Goal: Information Seeking & Learning: Learn about a topic

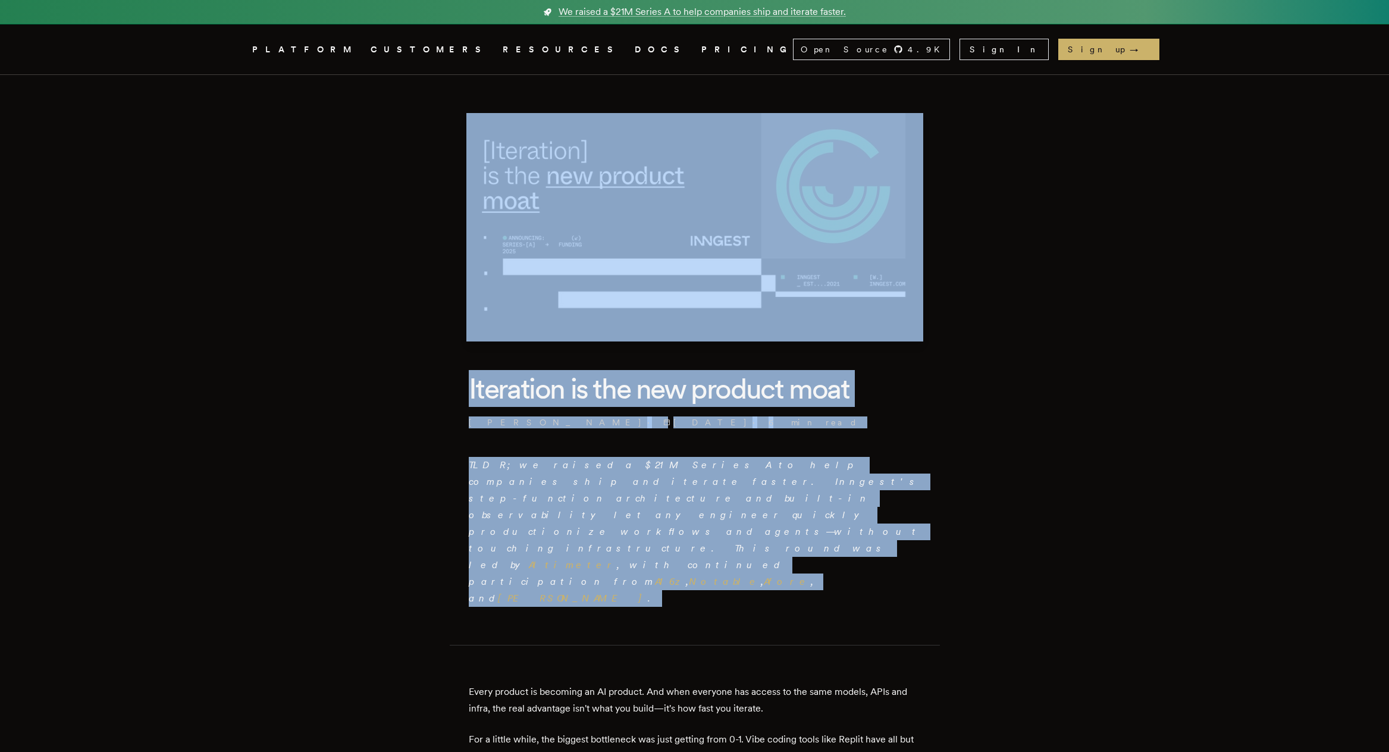
drag, startPoint x: 388, startPoint y: 127, endPoint x: 921, endPoint y: 557, distance: 684.2
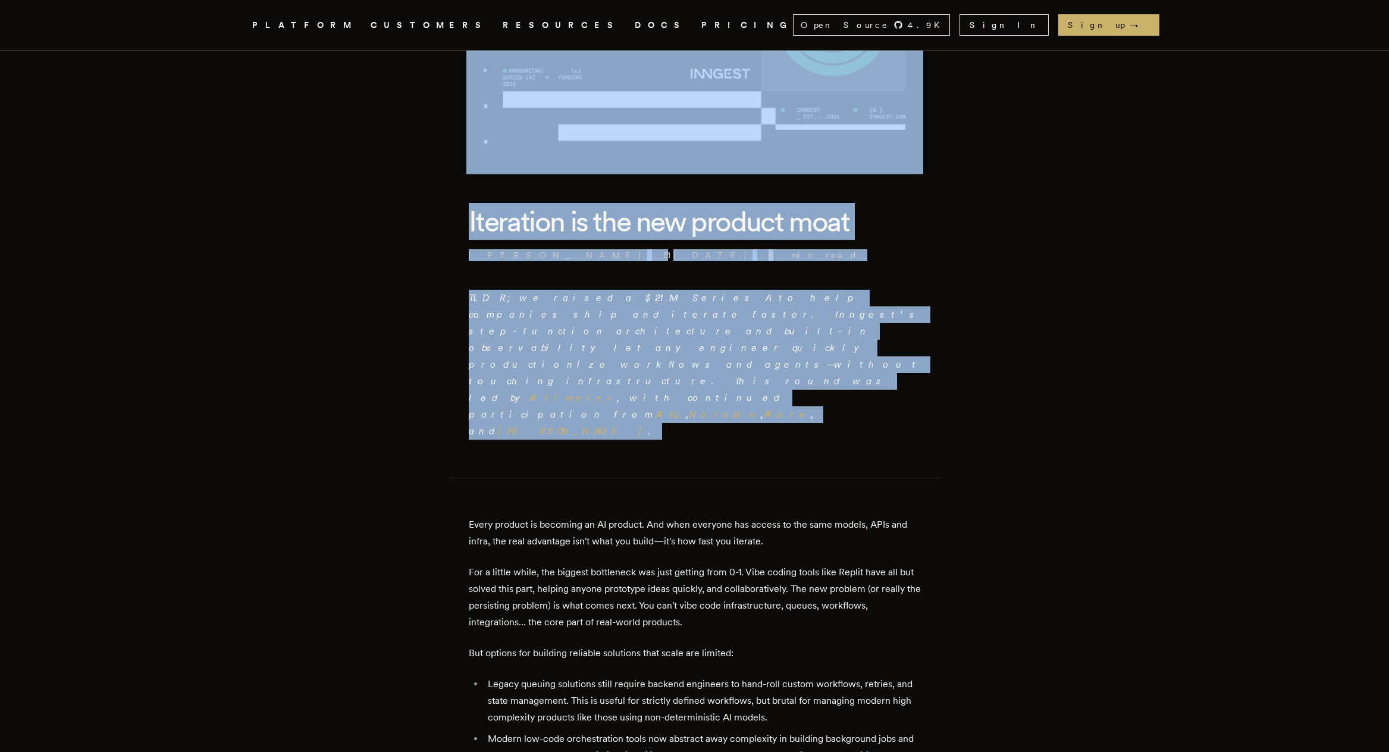
scroll to position [214, 0]
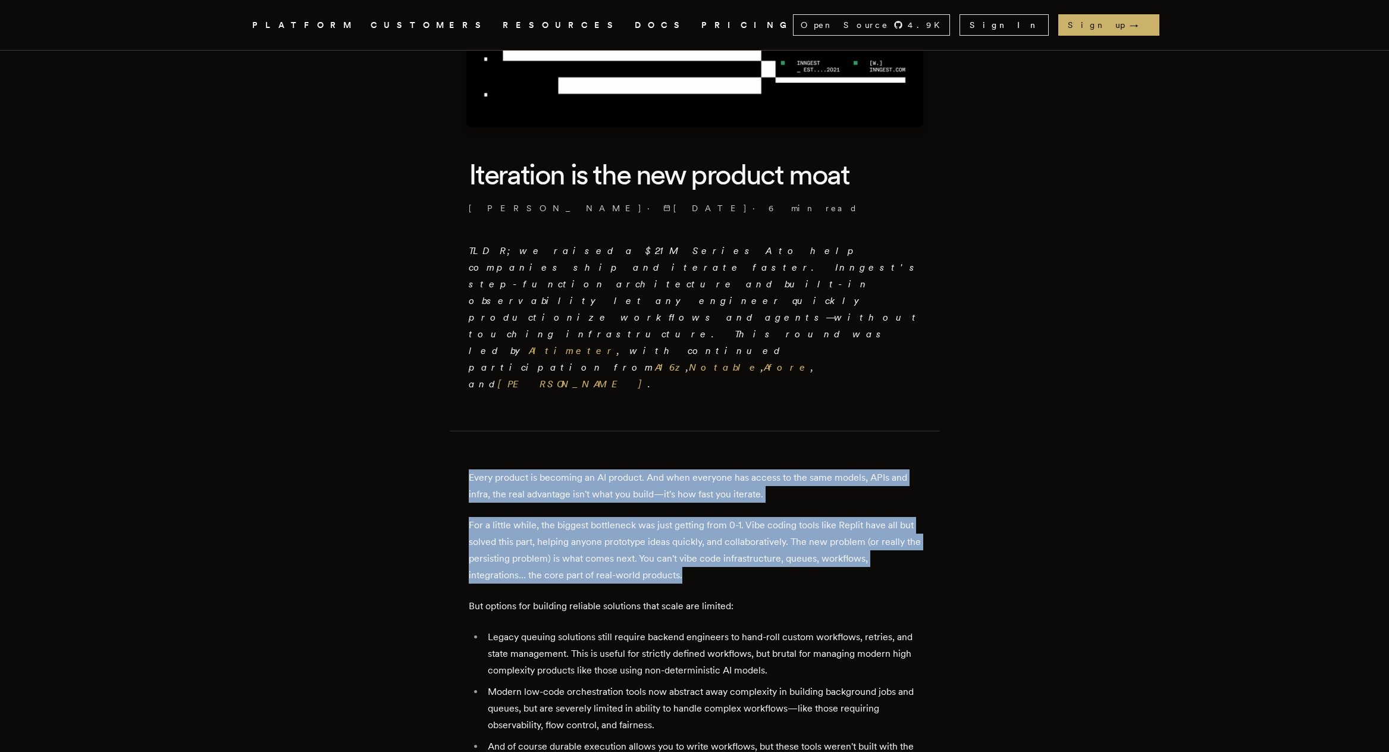
drag, startPoint x: 638, startPoint y: 455, endPoint x: 460, endPoint y: 385, distance: 190.9
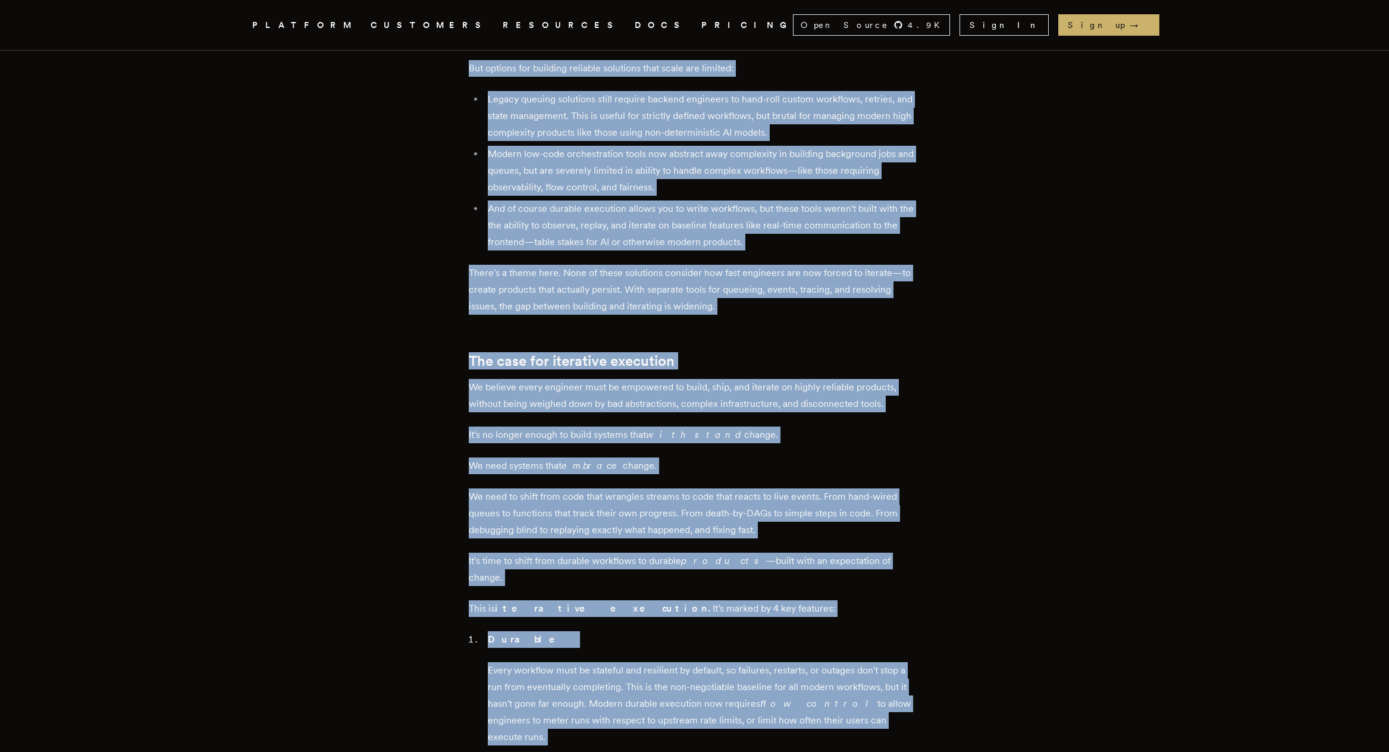
scroll to position [999, 0]
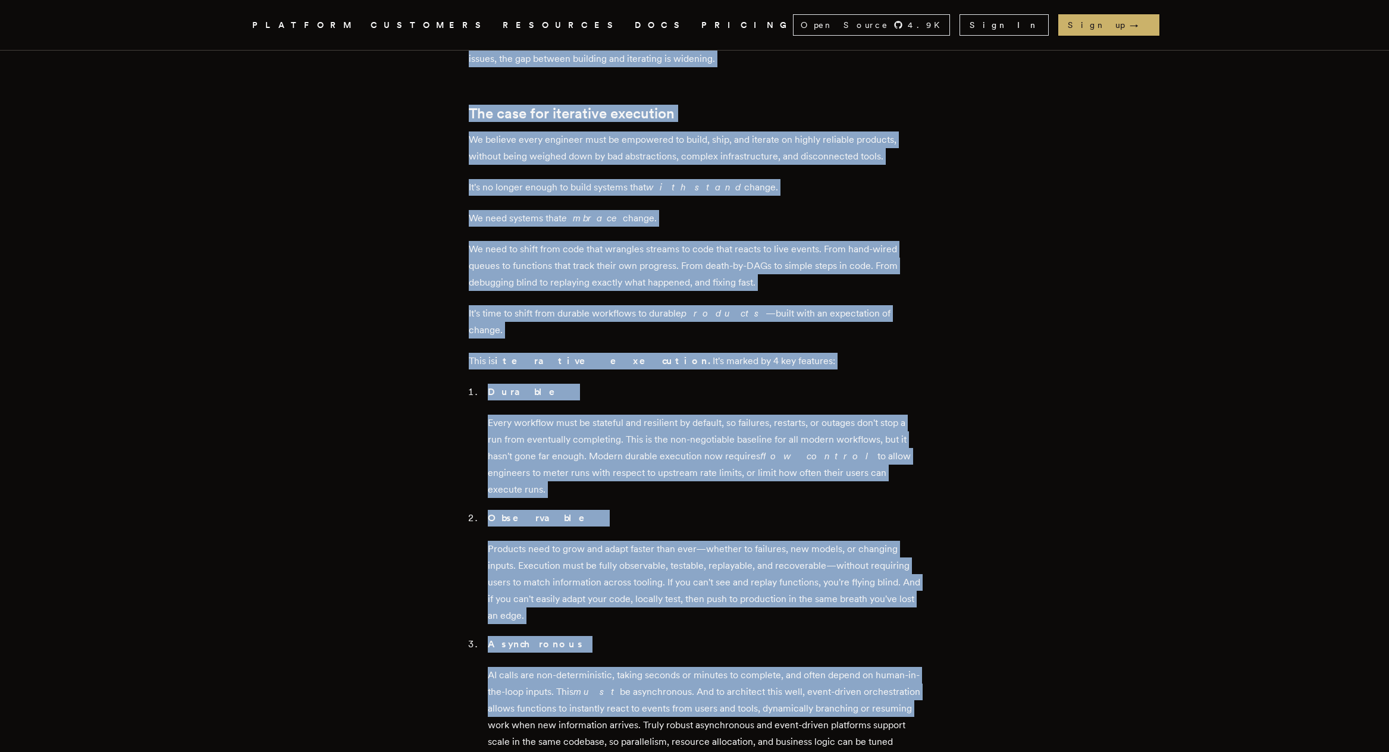
drag, startPoint x: 455, startPoint y: 382, endPoint x: 965, endPoint y: 586, distance: 549.5
click at [965, 586] on article "Iteration is the new product moat [PERSON_NAME] · [DATE] · 6 min read TLDR; we …" at bounding box center [694, 552] width 856 height 2952
